Goal: Find contact information: Find contact information

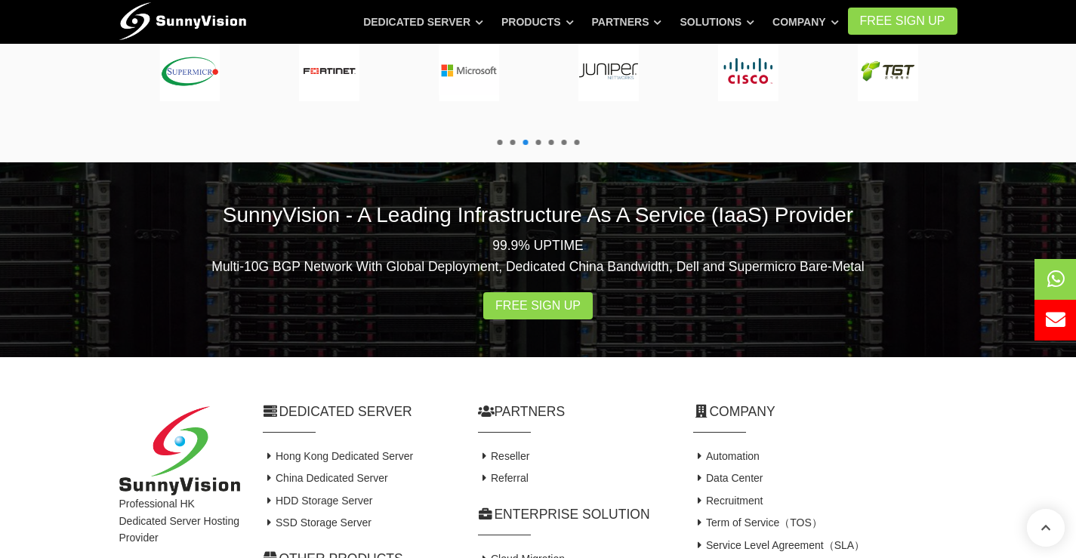
scroll to position [2927, 0]
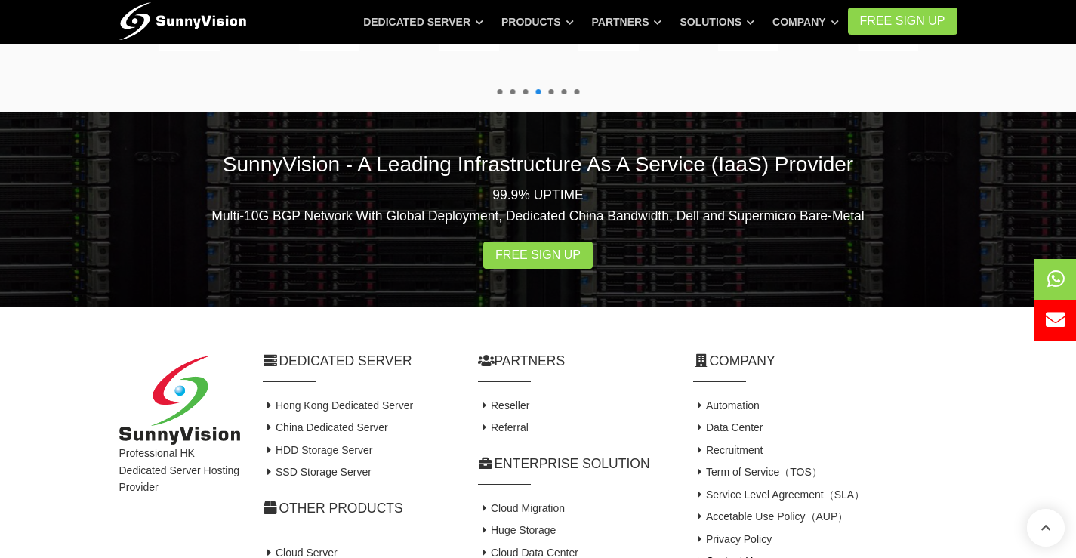
click at [730, 555] on link "Contact Us" at bounding box center [726, 561] width 66 height 12
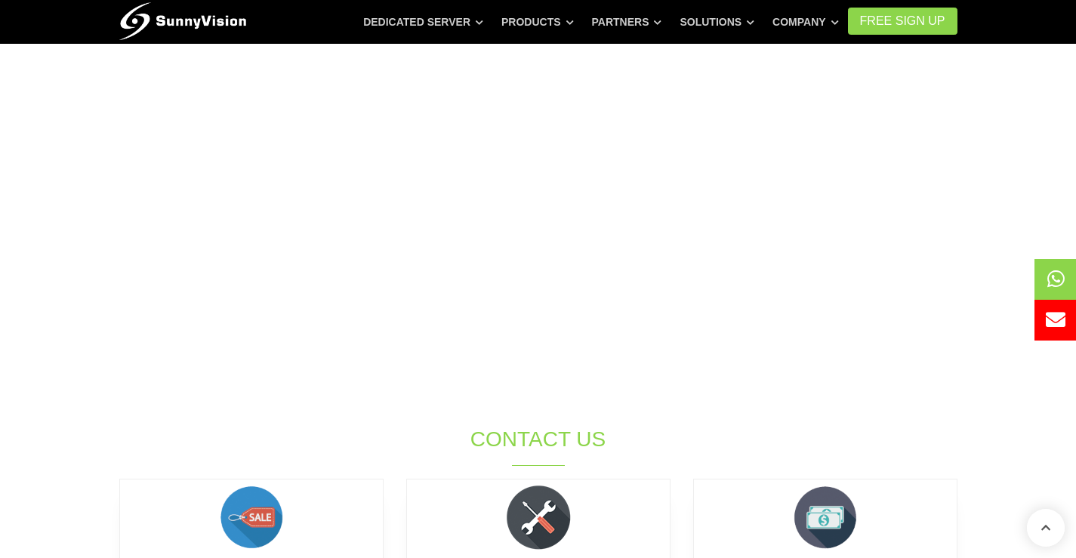
scroll to position [604, 0]
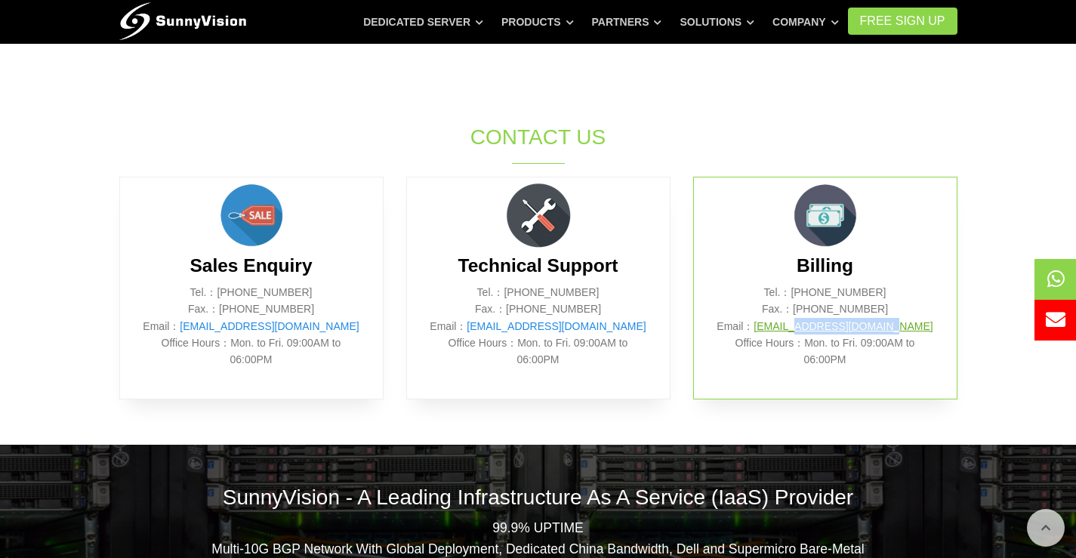
drag, startPoint x: 912, startPoint y: 323, endPoint x: 819, endPoint y: 329, distance: 93.1
click at [819, 329] on p "Tel.：(852) 2802 0308 Fax.：(852) 2802 0098 Email： billing@sunnyvision.com Office…" at bounding box center [826, 326] width 218 height 85
copy link "@sunnyvision.com"
